Goal: Information Seeking & Learning: Learn about a topic

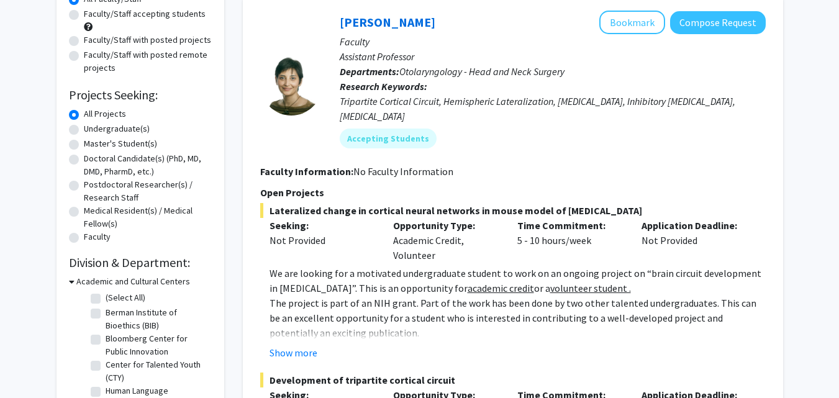
scroll to position [124, 0]
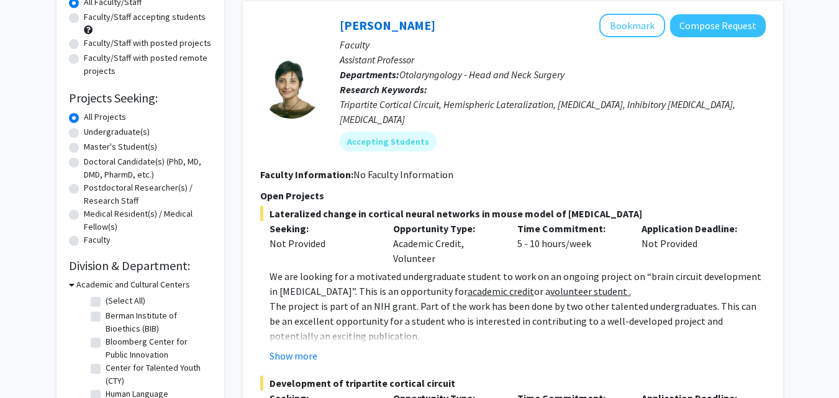
click at [84, 145] on label "Master's Student(s)" at bounding box center [120, 146] width 73 height 13
click at [84, 145] on input "Master's Student(s)" at bounding box center [88, 144] width 8 height 8
radio input "true"
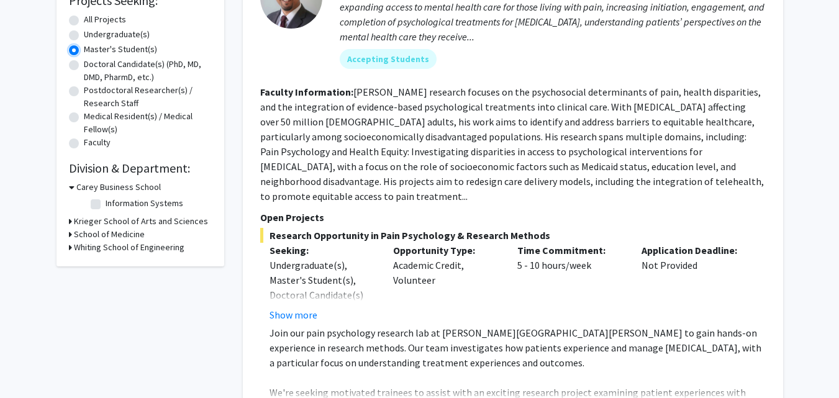
scroll to position [211, 0]
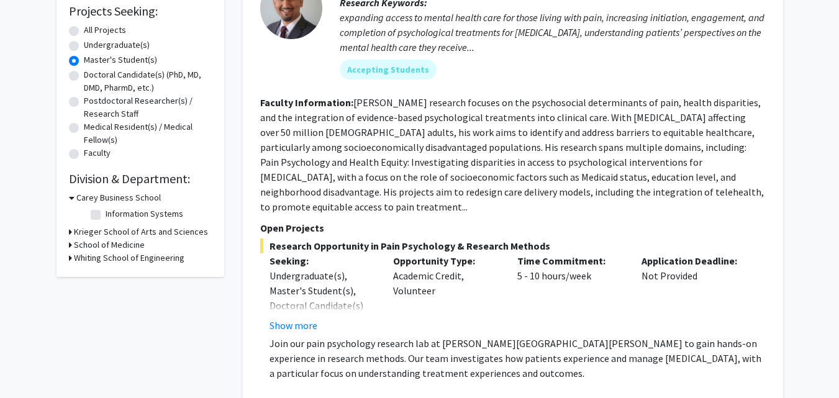
click at [69, 244] on icon at bounding box center [70, 244] width 3 height 13
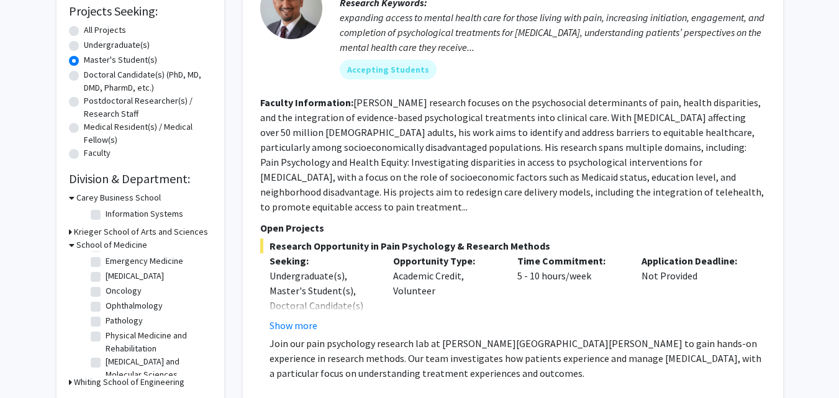
scroll to position [0, 0]
click at [106, 260] on label "(Select All)" at bounding box center [126, 261] width 40 height 13
click at [106, 260] on input "(Select All)" at bounding box center [110, 259] width 8 height 8
checkbox input "true"
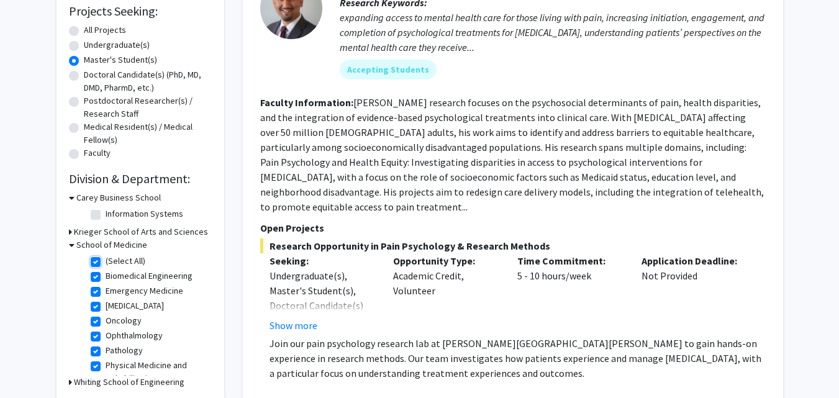
checkbox input "true"
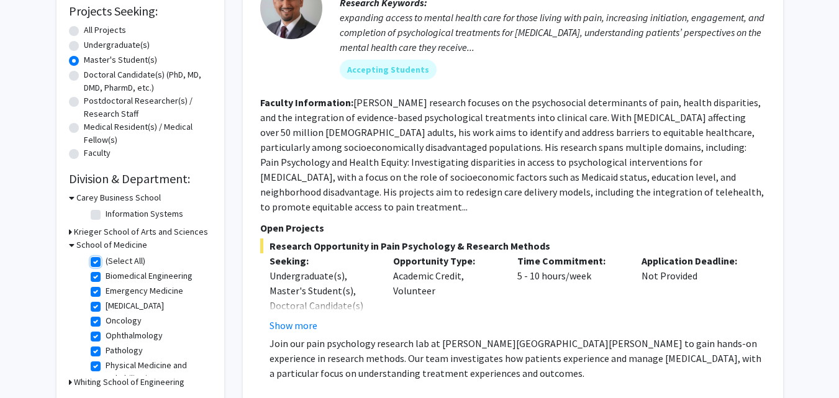
checkbox input "true"
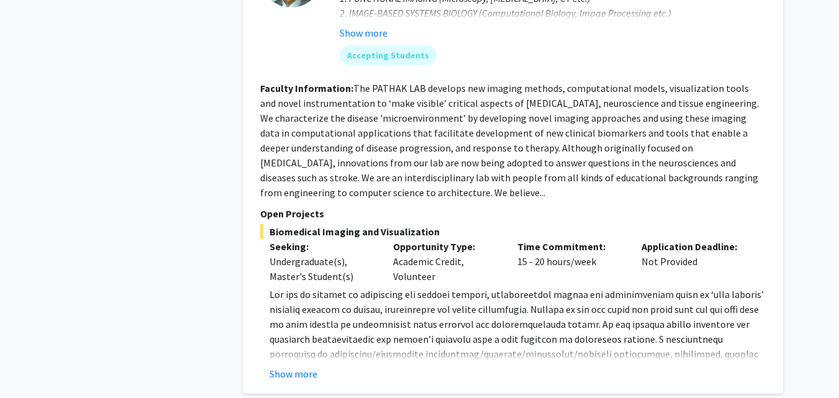
scroll to position [4873, 0]
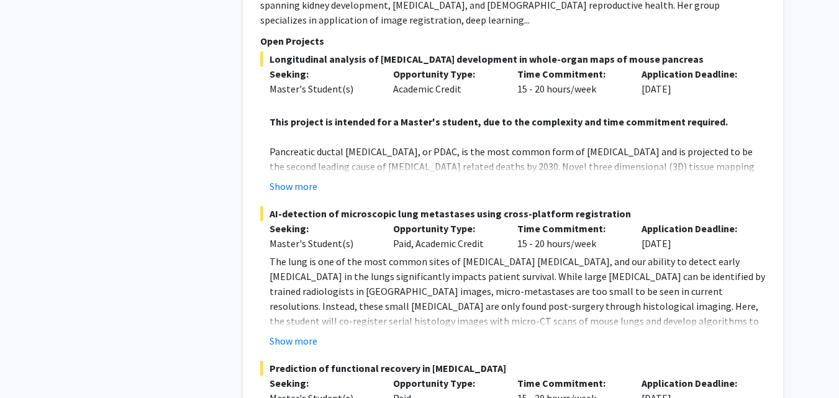
scroll to position [2017, 0]
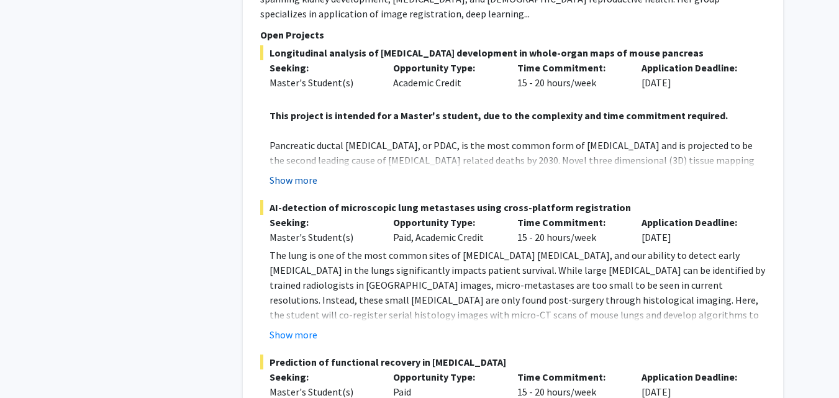
click at [291, 173] on button "Show more" at bounding box center [293, 180] width 48 height 15
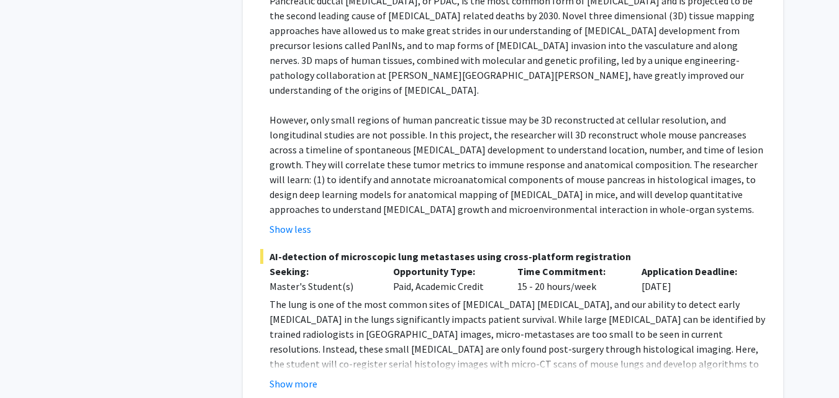
scroll to position [2182, 0]
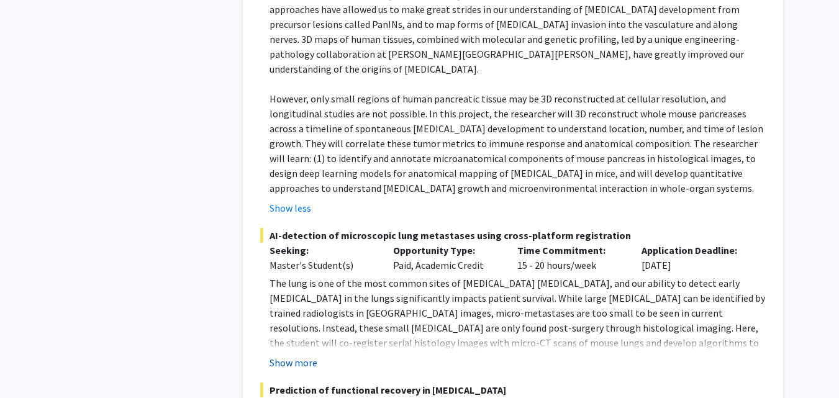
click at [302, 355] on button "Show more" at bounding box center [293, 362] width 48 height 15
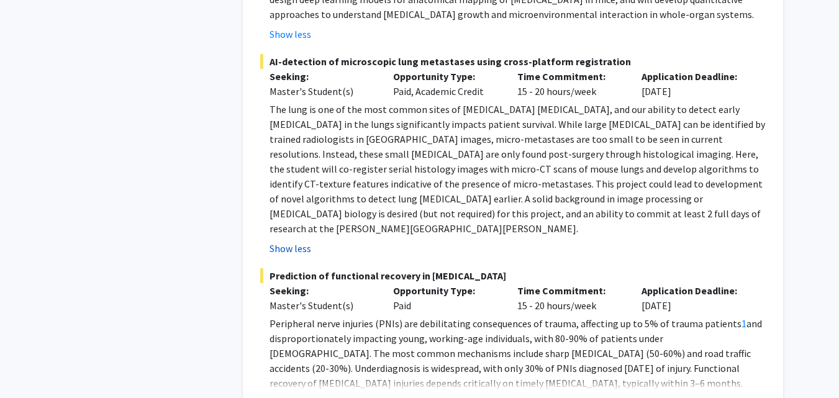
scroll to position [2377, 0]
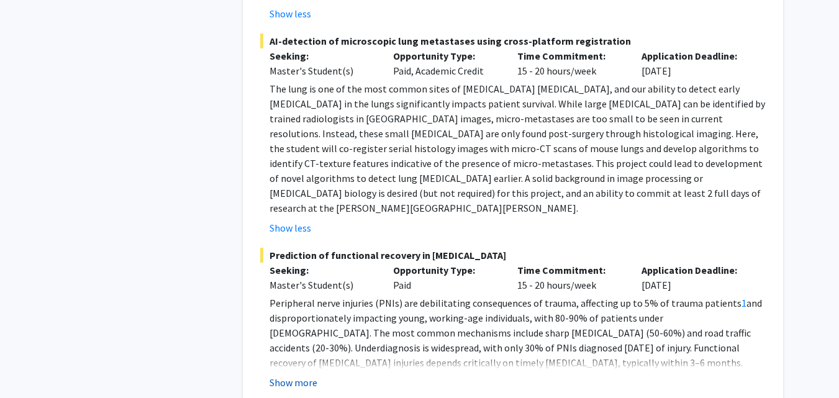
click at [293, 375] on button "Show more" at bounding box center [293, 382] width 48 height 15
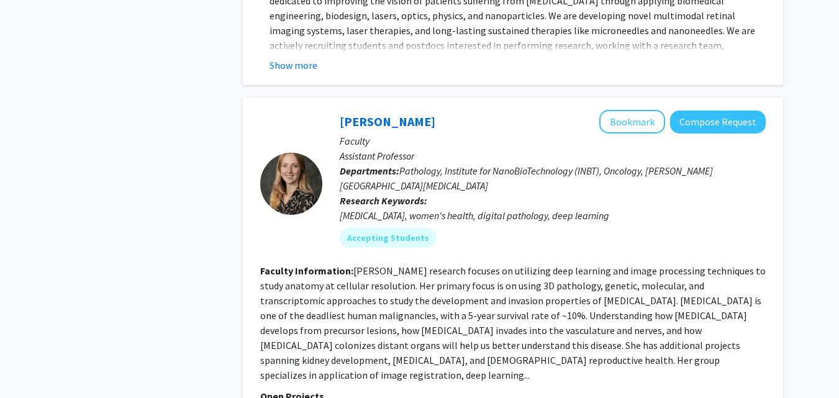
scroll to position [1615, 0]
